Goal: Task Accomplishment & Management: Manage account settings

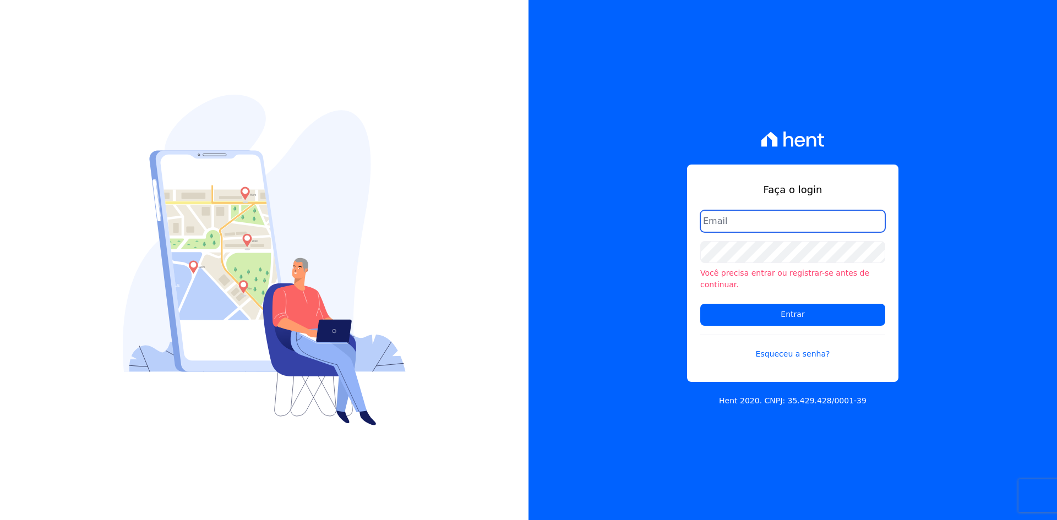
type input "denise@celinaguimaraes.com.br"
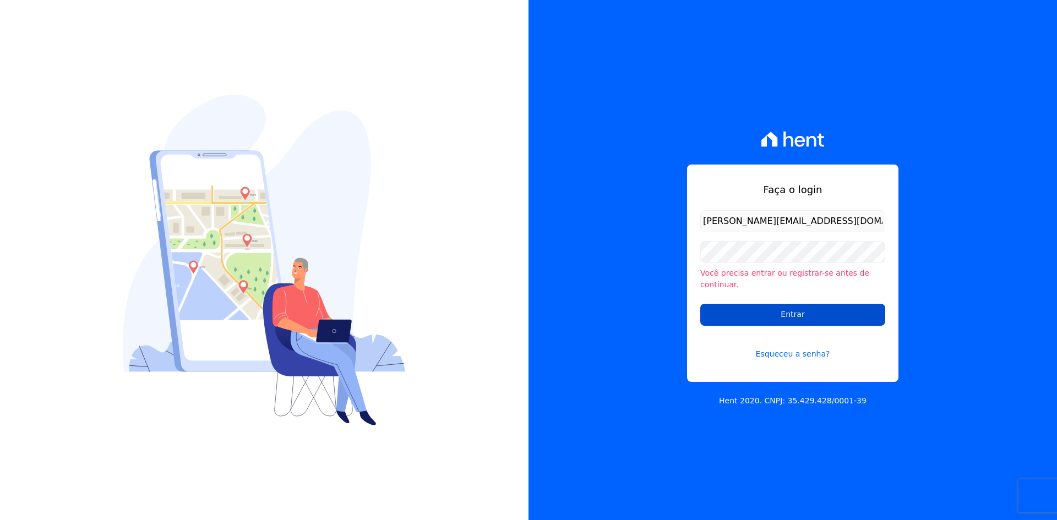
click at [788, 306] on input "Entrar" at bounding box center [792, 315] width 185 height 22
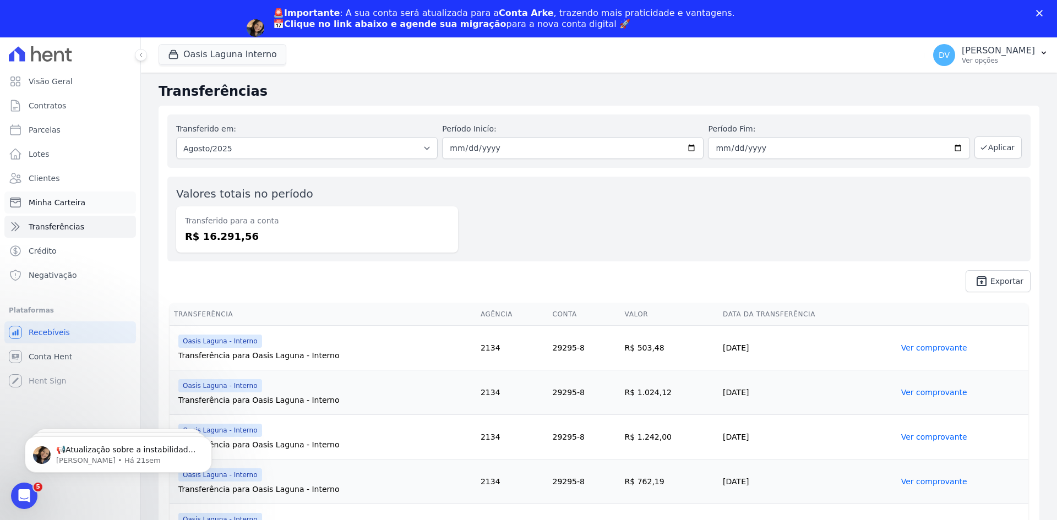
click at [67, 199] on span "Minha Carteira" at bounding box center [57, 202] width 57 height 11
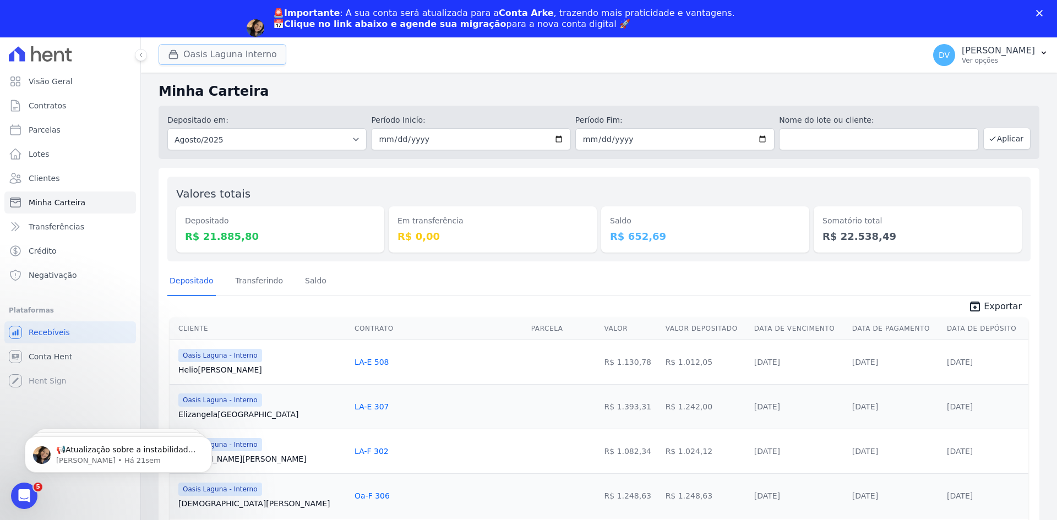
click at [207, 52] on button "Oasis Laguna Interno" at bounding box center [223, 54] width 128 height 21
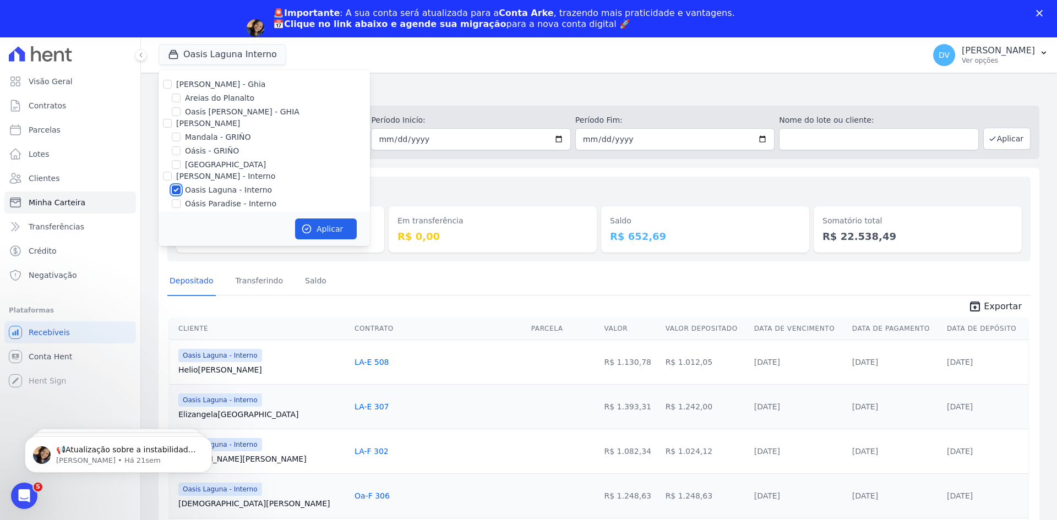
click at [179, 188] on input "Oasis Laguna - Interno" at bounding box center [176, 189] width 9 height 9
checkbox input "false"
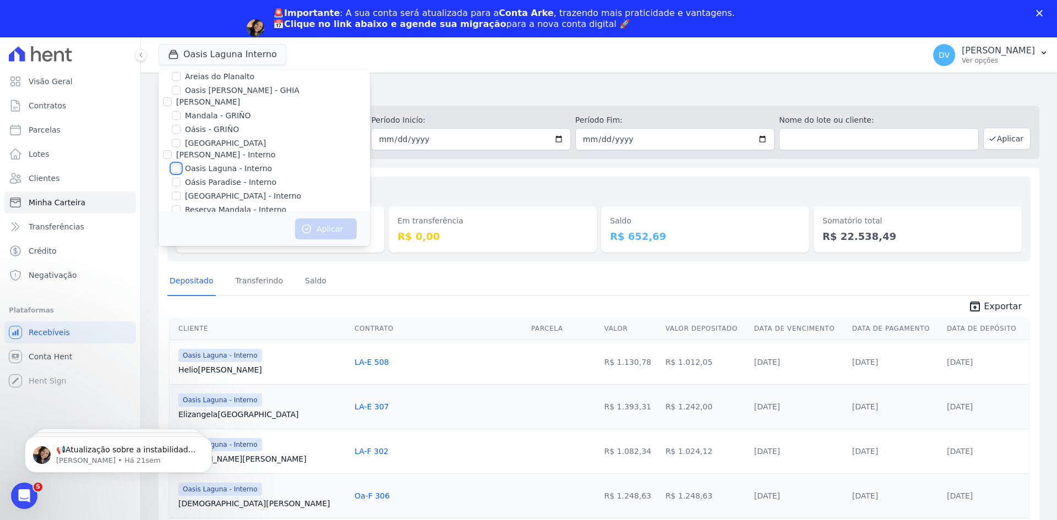
scroll to position [55, 0]
click at [174, 162] on input "[GEOGRAPHIC_DATA] - Interno" at bounding box center [176, 162] width 9 height 9
checkbox input "true"
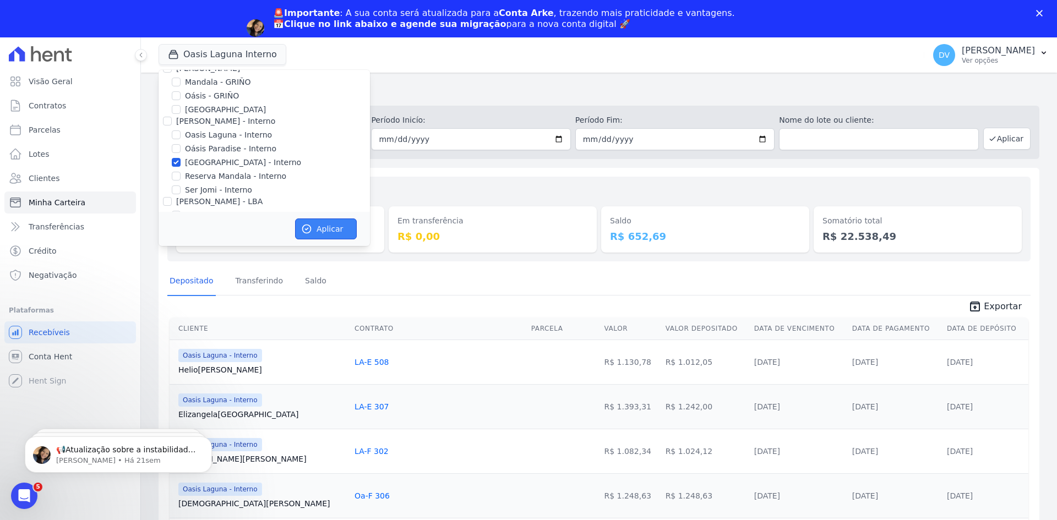
click at [313, 226] on button "Aplicar" at bounding box center [326, 228] width 62 height 21
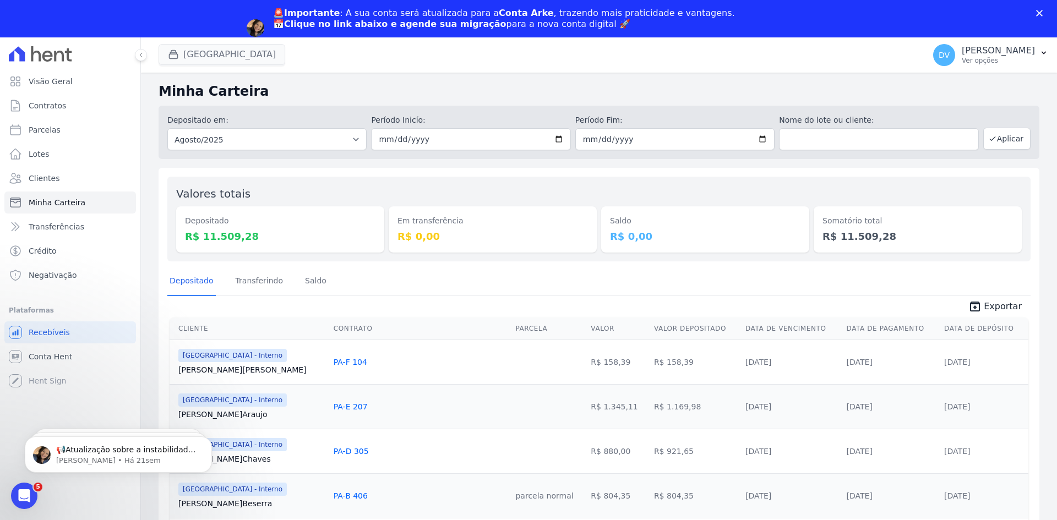
scroll to position [0, 0]
click at [203, 51] on button "[GEOGRAPHIC_DATA]" at bounding box center [222, 54] width 127 height 21
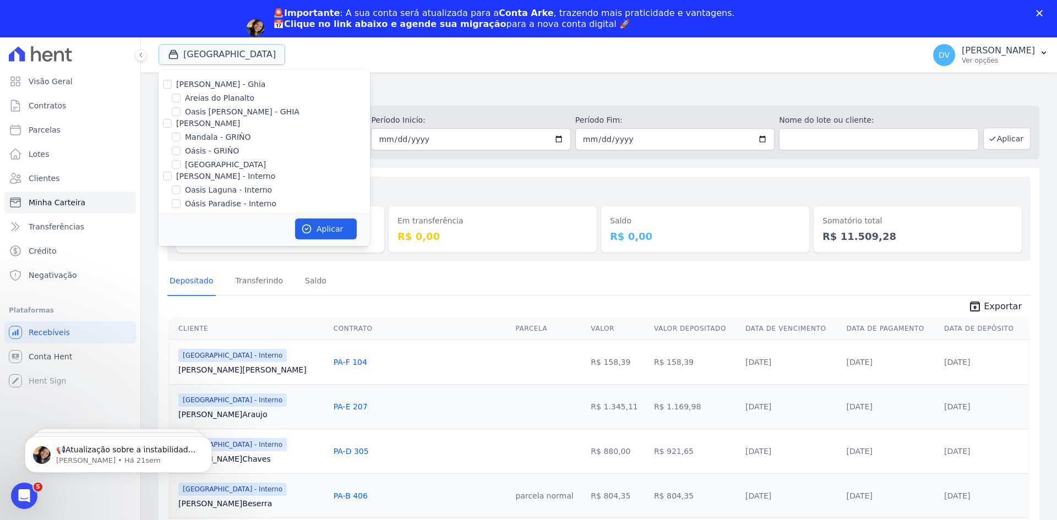
scroll to position [55, 0]
click at [176, 162] on input "[GEOGRAPHIC_DATA] - Interno" at bounding box center [176, 162] width 9 height 9
checkbox input "false"
click at [173, 177] on input "Reserva Mandala - Interno" at bounding box center [176, 176] width 9 height 9
checkbox input "true"
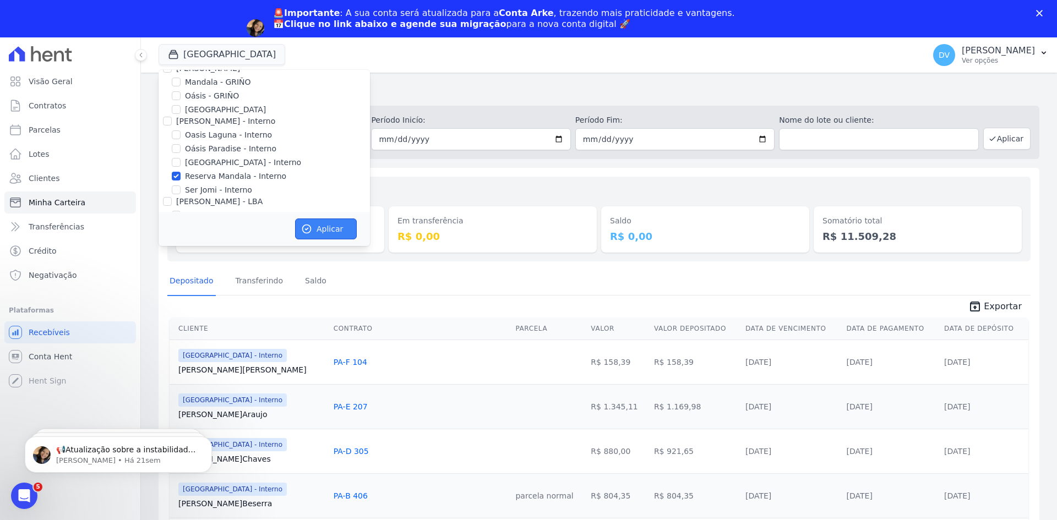
click at [323, 232] on button "Aplicar" at bounding box center [326, 228] width 62 height 21
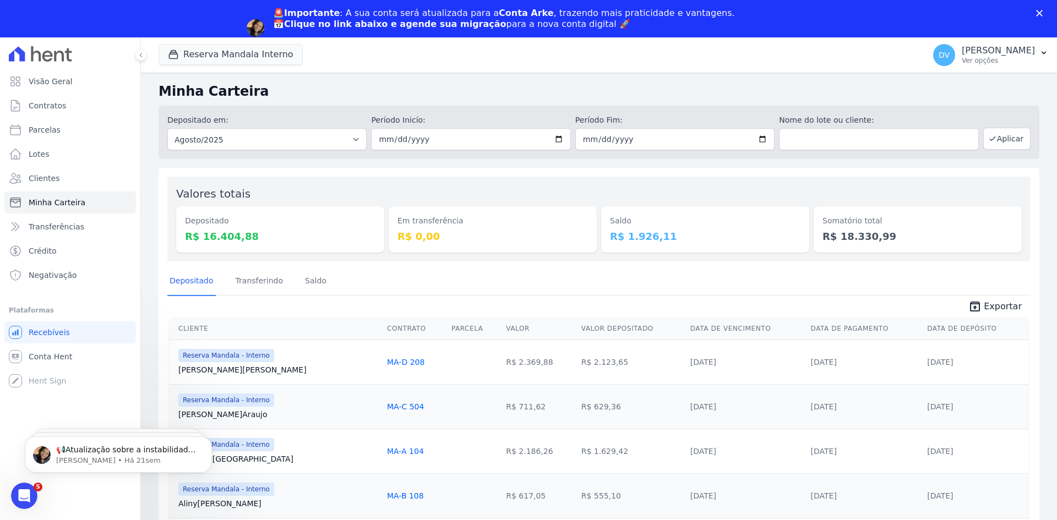
scroll to position [0, 0]
